Goal: Entertainment & Leisure: Browse casually

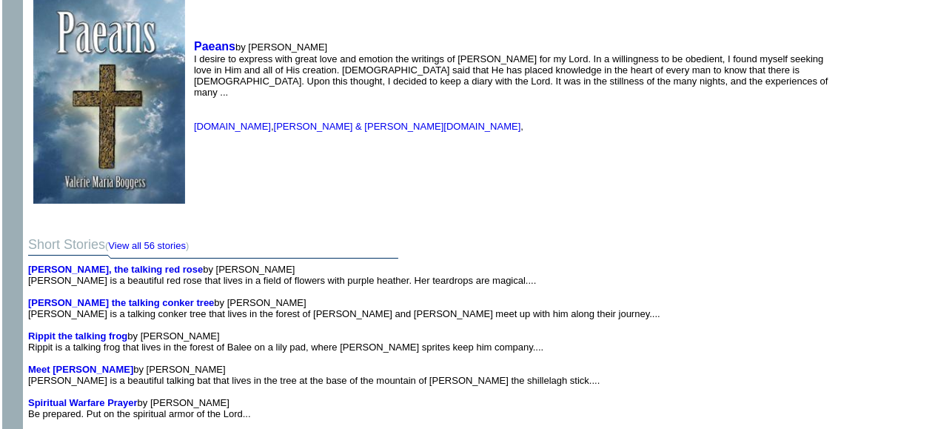
scroll to position [1479, 0]
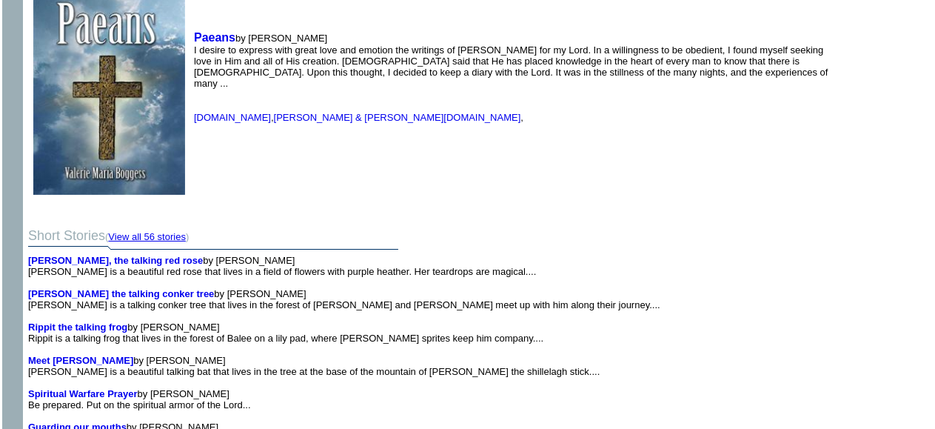
click at [170, 231] on link "View all 56 stories" at bounding box center [147, 236] width 78 height 11
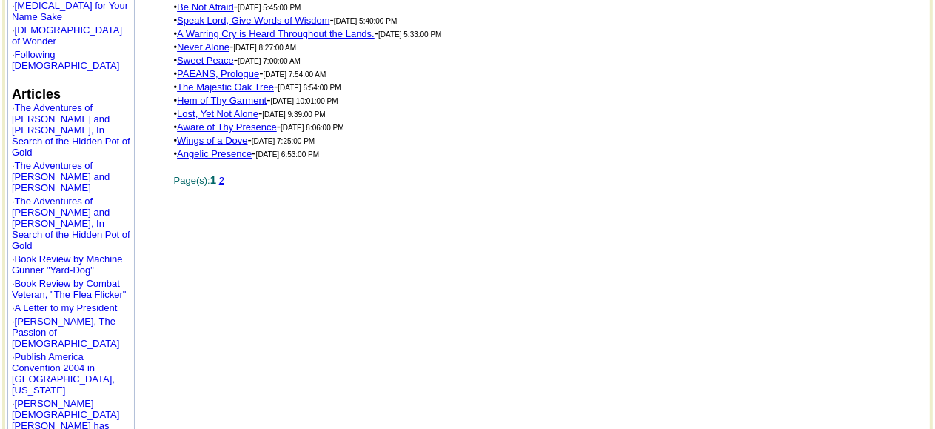
scroll to position [836, 0]
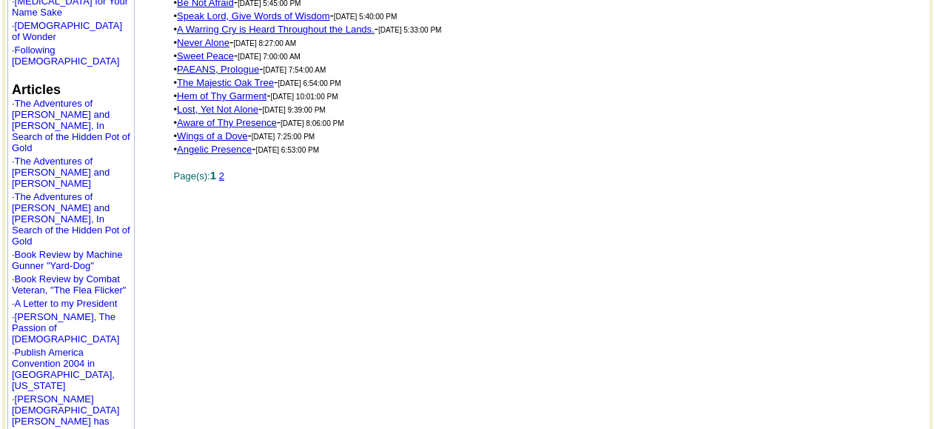
click at [248, 25] on link "A Warring Cry is Heard Throughout the Lands." at bounding box center [276, 29] width 198 height 11
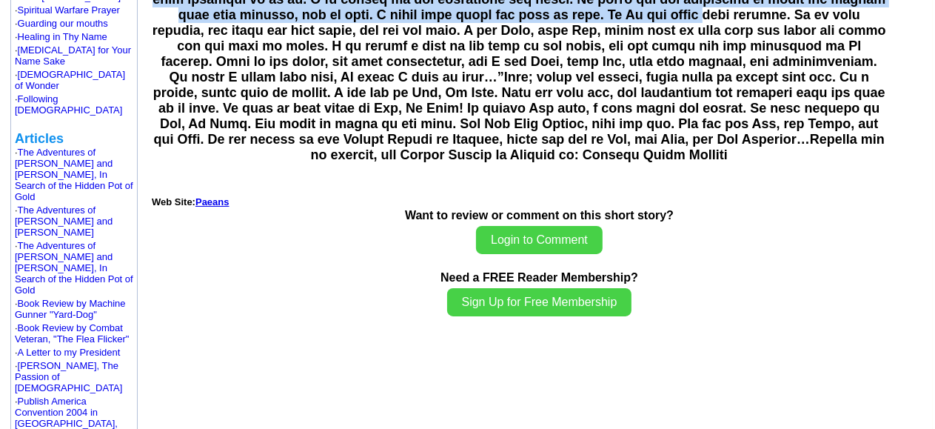
scroll to position [769, 0]
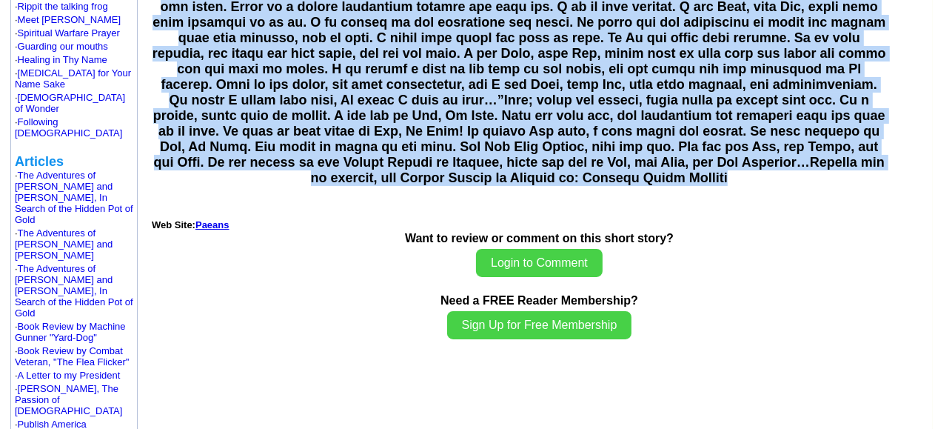
drag, startPoint x: 156, startPoint y: 67, endPoint x: 862, endPoint y: 153, distance: 710.7
copy td "A Warring Cry is Heard Throughout the Lands. By Valerie M Boggess Last edited: …"
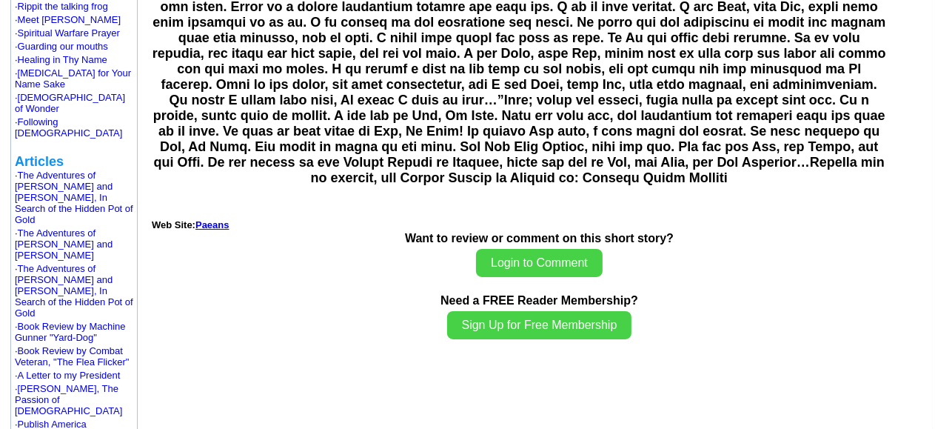
click at [376, 232] on div "Want to review or comment on this short story? Login to Comment Need a FREE Rea…" at bounding box center [539, 287] width 778 height 111
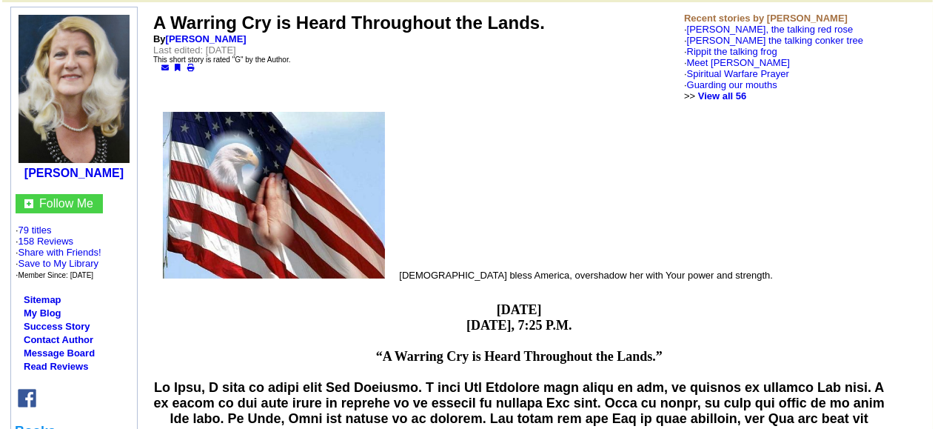
scroll to position [128, 0]
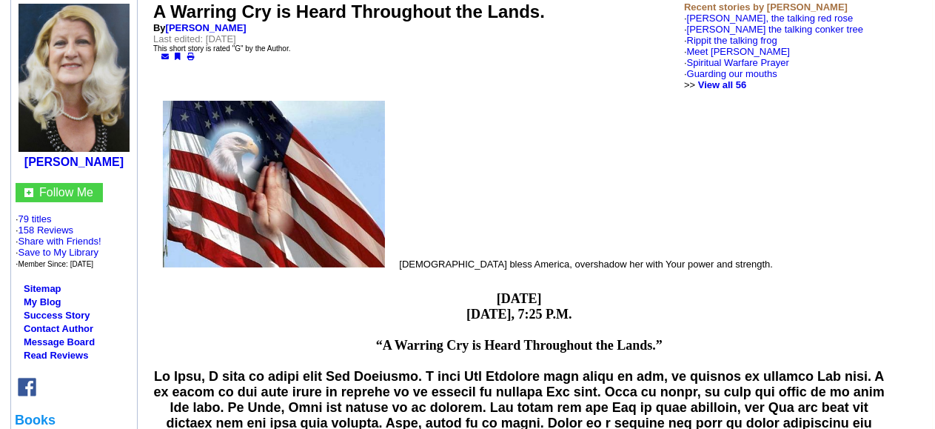
scroll to position [128, 0]
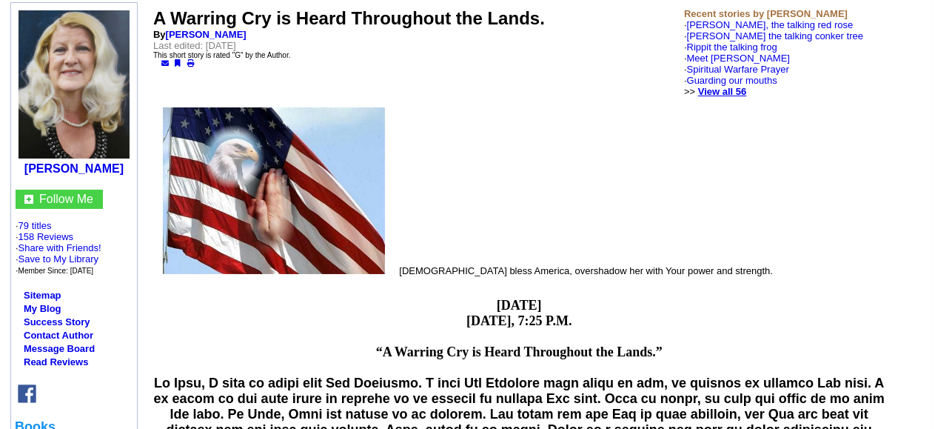
click at [747, 86] on link "View all 56" at bounding box center [722, 91] width 49 height 11
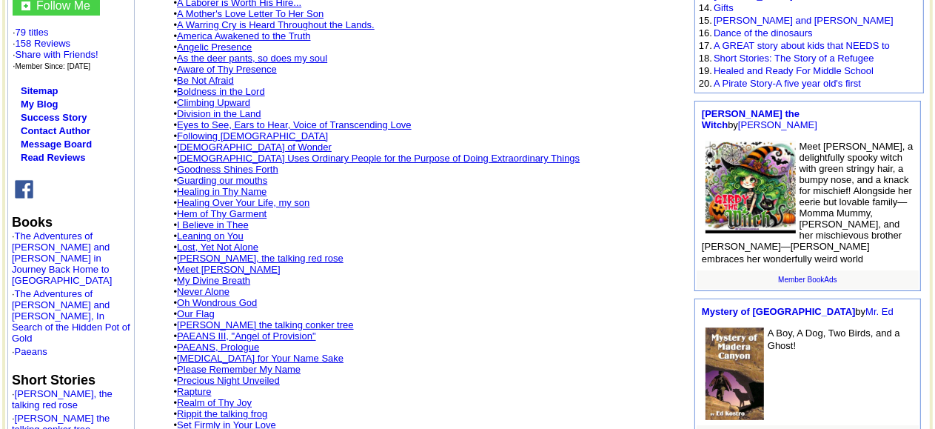
scroll to position [321, 0]
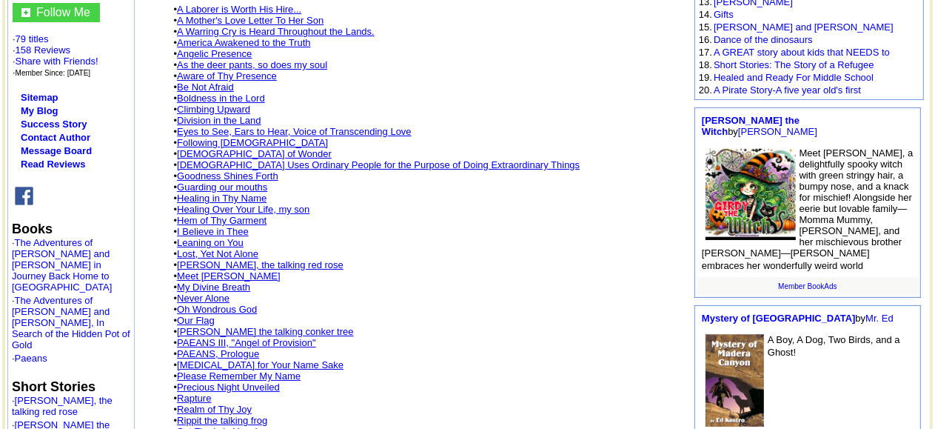
click at [235, 115] on link "Division in the Land" at bounding box center [219, 120] width 84 height 11
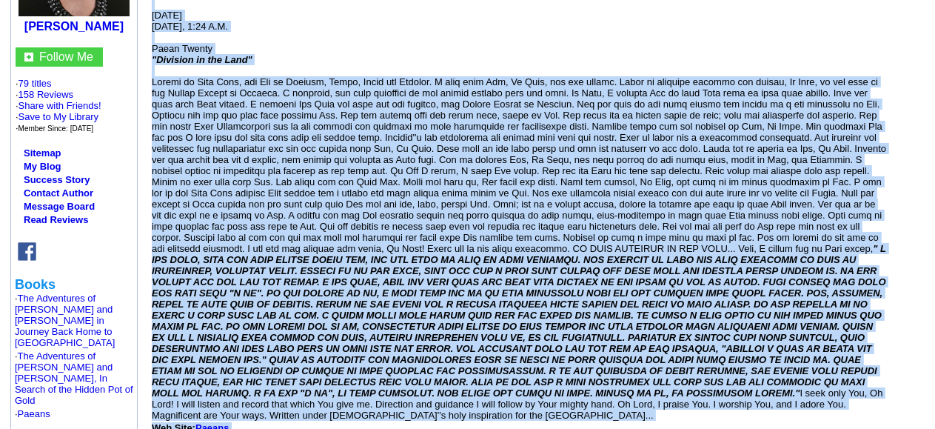
scroll to position [352, 0]
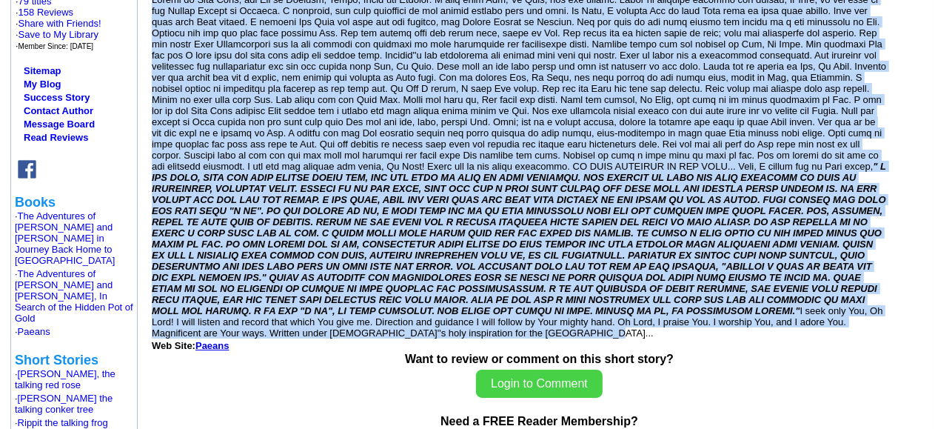
drag, startPoint x: 157, startPoint y: 73, endPoint x: 669, endPoint y: 342, distance: 578.9
click at [669, 342] on td "Division in the Land By [PERSON_NAME] Last edited: [DATE] Recent stories by [PE…" at bounding box center [539, 226] width 784 height 896
copy td "Loremips do sit Amet Co Adipisc E Seddoei Temp incidi: Utlabo, Etdolor 77, 4930…"
